Goal: Task Accomplishment & Management: Manage account settings

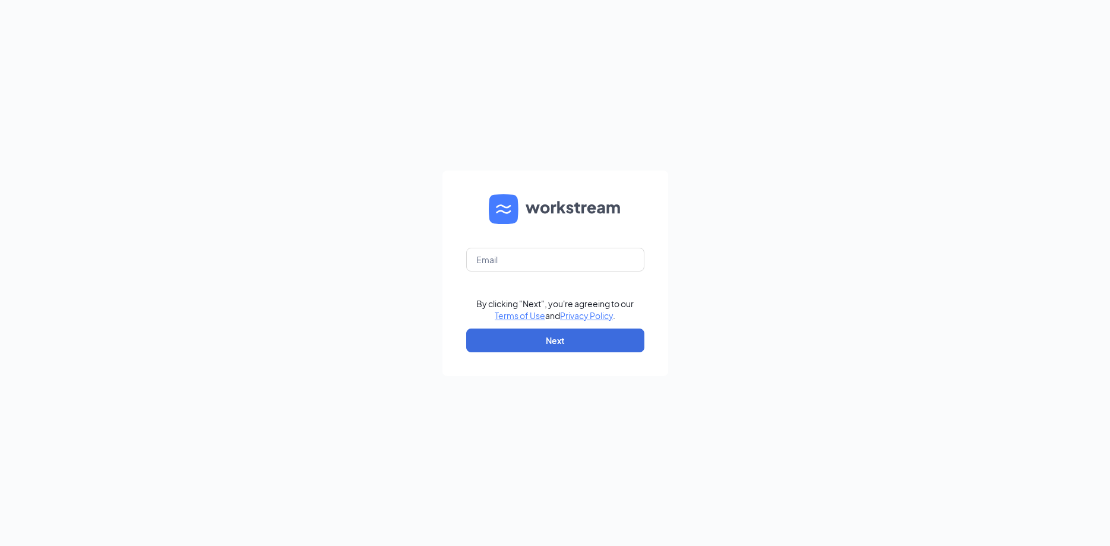
type input "[EMAIL_ADDRESS][DOMAIN_NAME]"
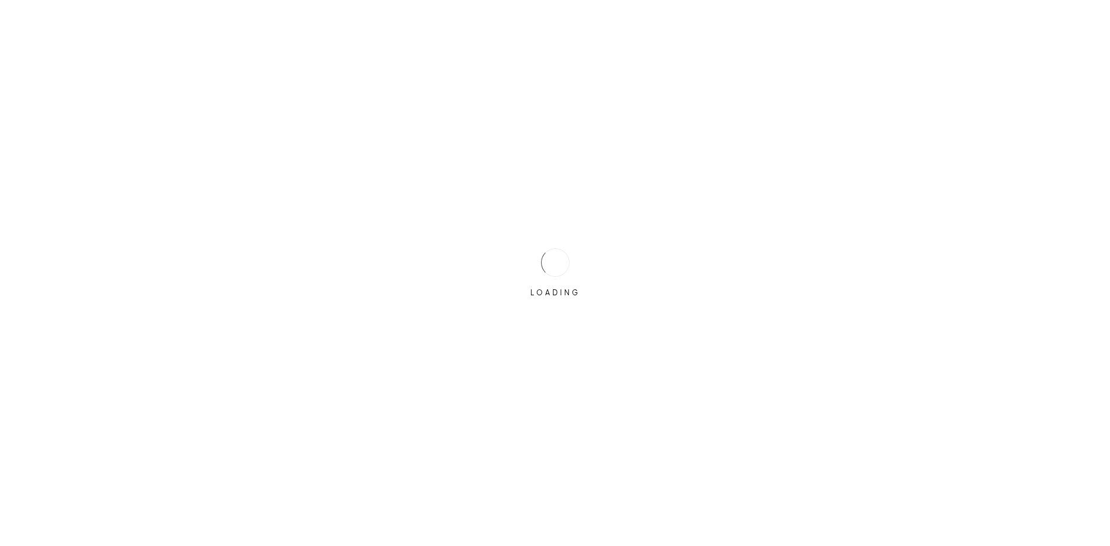
type input "[EMAIL_ADDRESS][DOMAIN_NAME]"
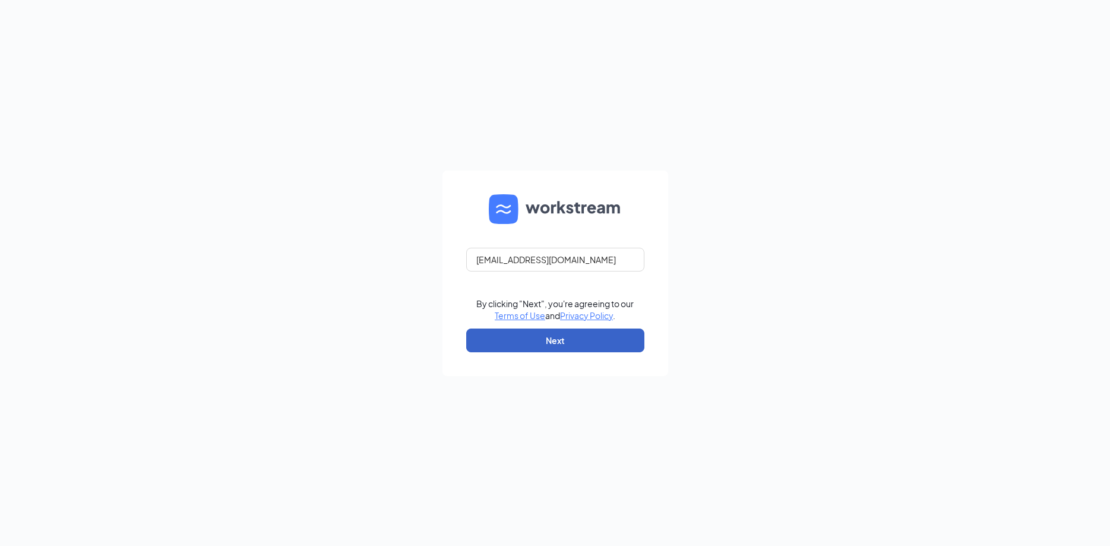
click at [537, 343] on button "Next" at bounding box center [555, 341] width 178 height 24
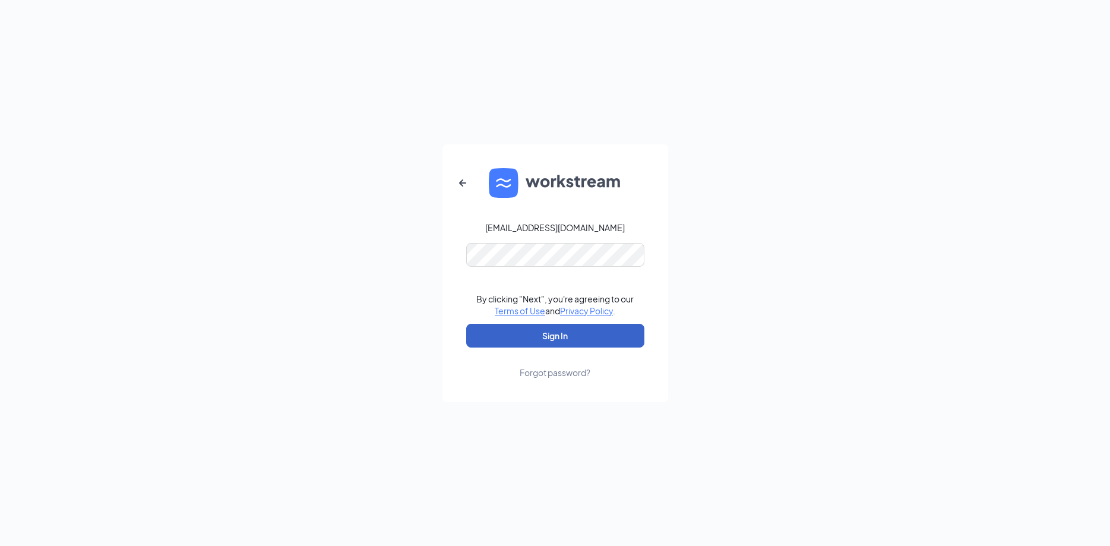
click at [538, 337] on button "Sign In" at bounding box center [555, 336] width 178 height 24
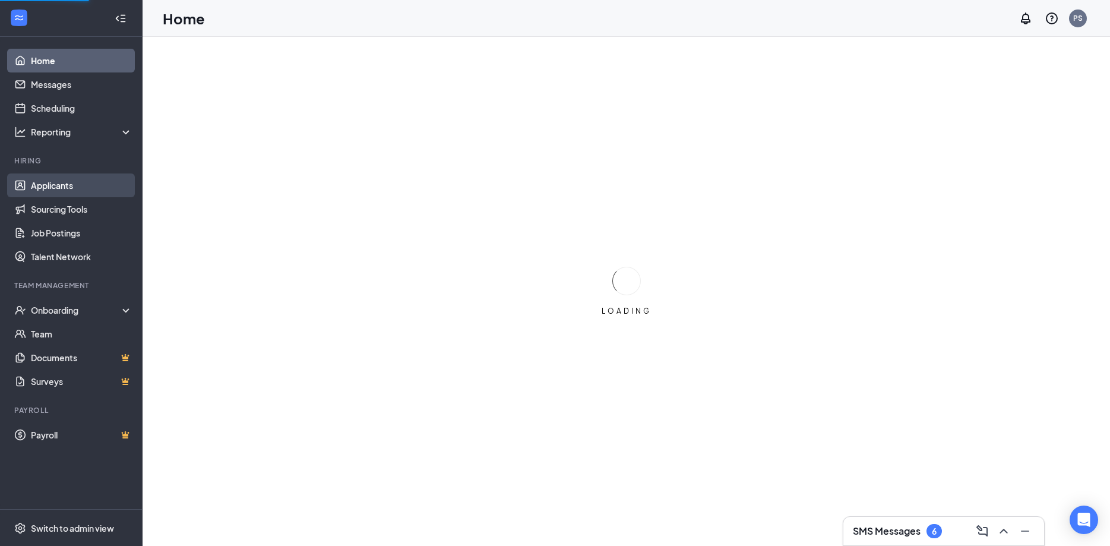
click at [53, 182] on link "Applicants" at bounding box center [82, 185] width 102 height 24
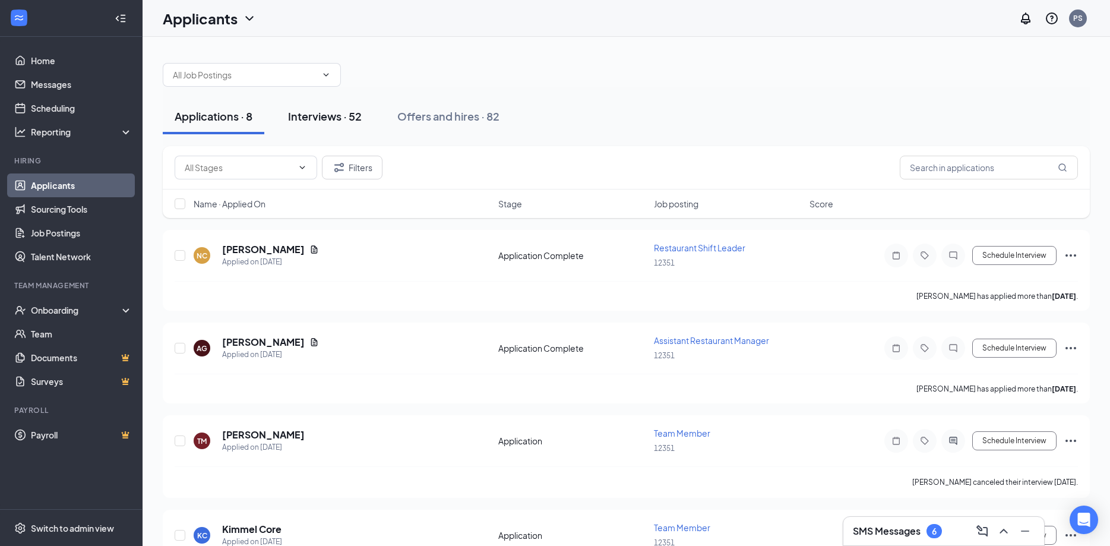
click at [313, 119] on div "Interviews · 52" at bounding box center [325, 116] width 74 height 15
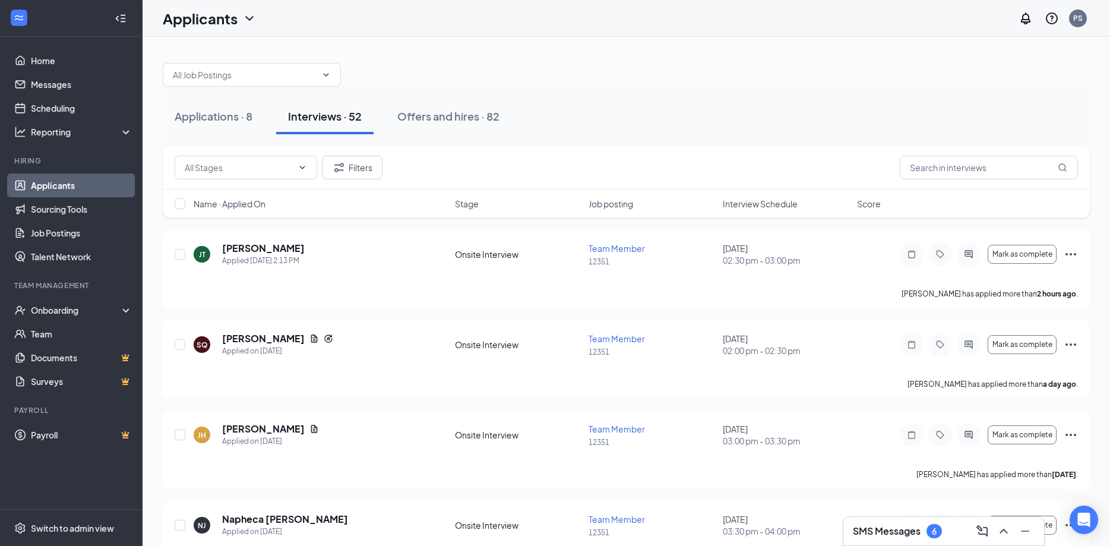
scroll to position [526, 0]
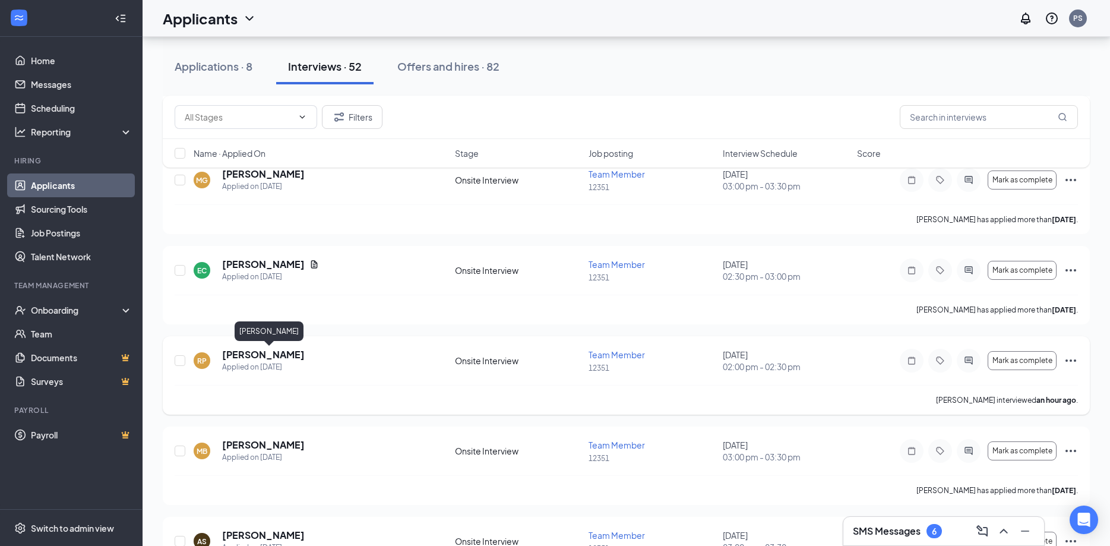
click at [290, 355] on h5 "[PERSON_NAME]" at bounding box center [263, 354] width 83 height 13
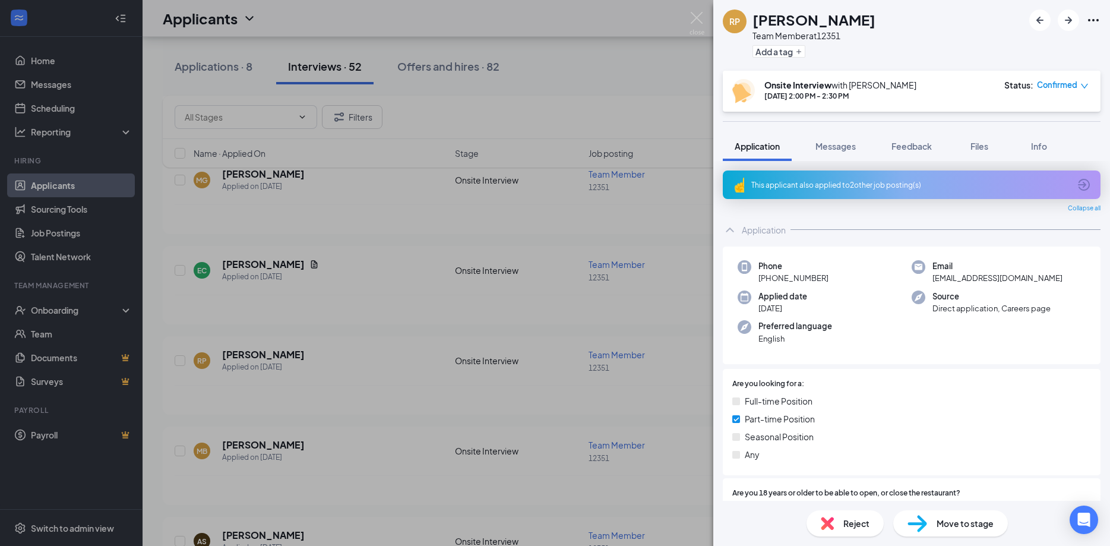
click at [825, 525] on img at bounding box center [827, 523] width 13 height 13
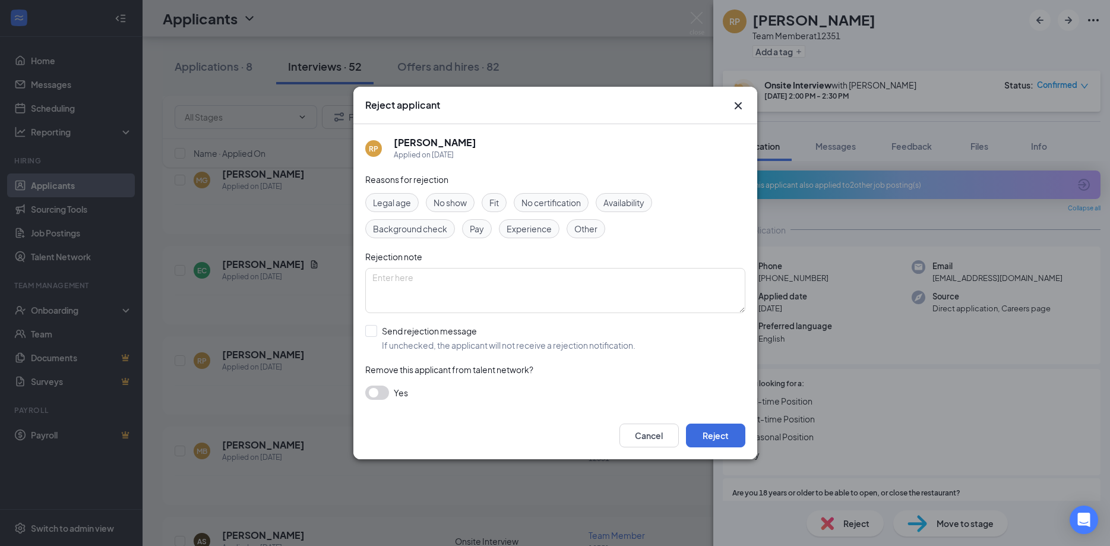
click at [441, 199] on span "No show" at bounding box center [450, 202] width 33 height 13
click at [699, 436] on button "Reject" at bounding box center [715, 436] width 59 height 24
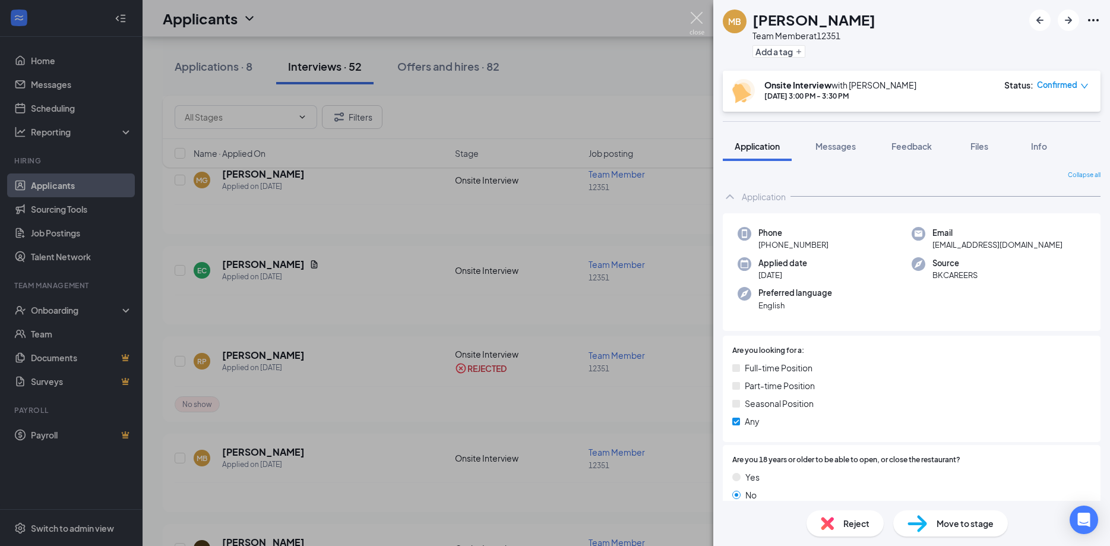
click at [696, 12] on img at bounding box center [697, 23] width 15 height 23
